Goal: Find specific page/section: Find specific page/section

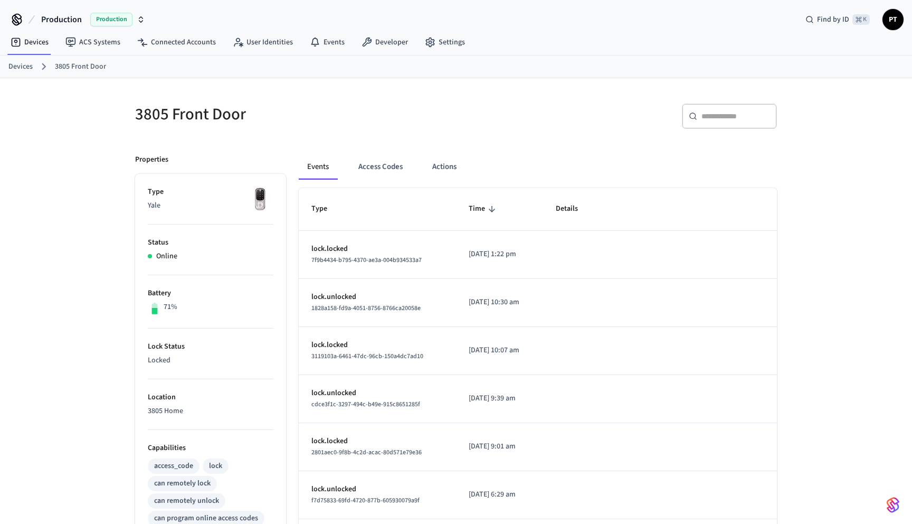
click at [13, 64] on link "Devices" at bounding box center [20, 66] width 24 height 11
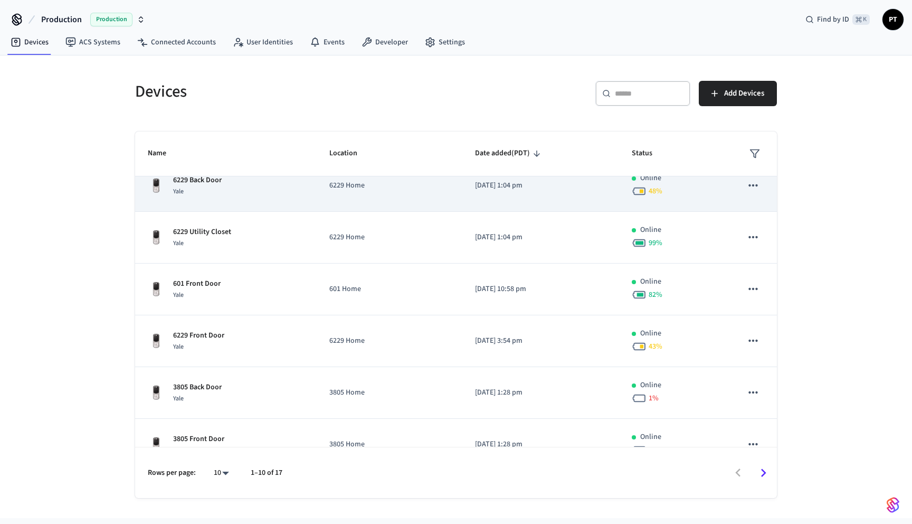
scroll to position [225, 0]
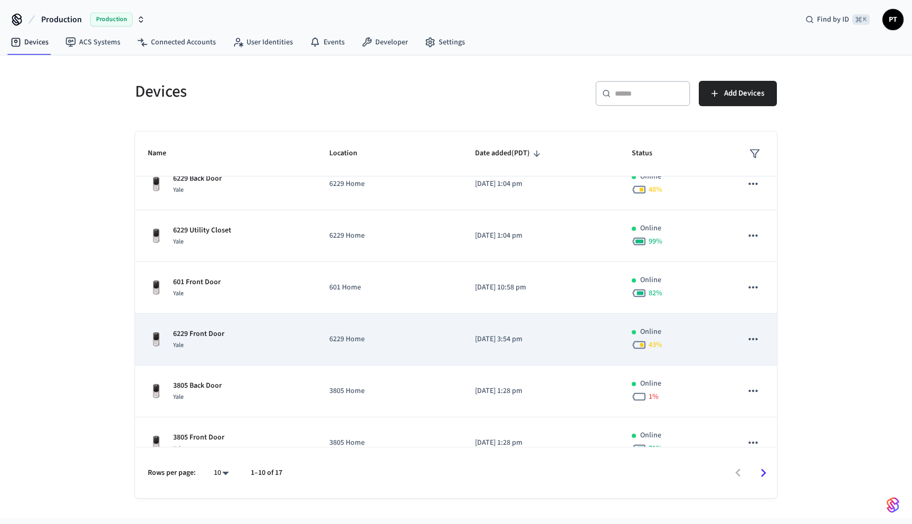
click at [217, 328] on p "6229 Front Door" at bounding box center [198, 333] width 51 height 11
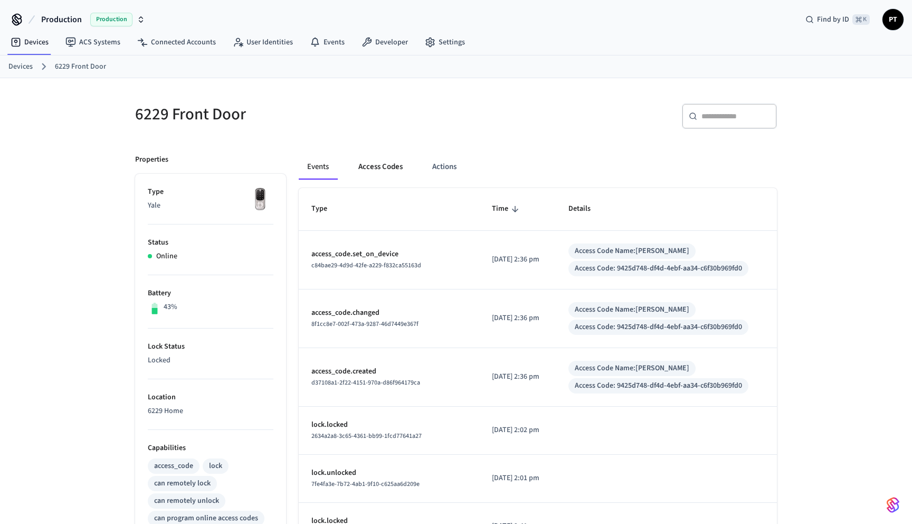
click at [393, 166] on button "Access Codes" at bounding box center [380, 166] width 61 height 25
